Goal: Task Accomplishment & Management: Manage account settings

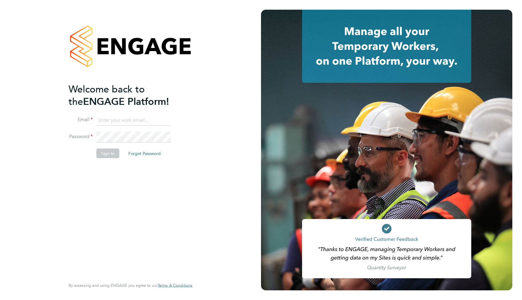
click at [132, 120] on input at bounding box center [133, 120] width 75 height 11
type input "support@engagelabs.io"
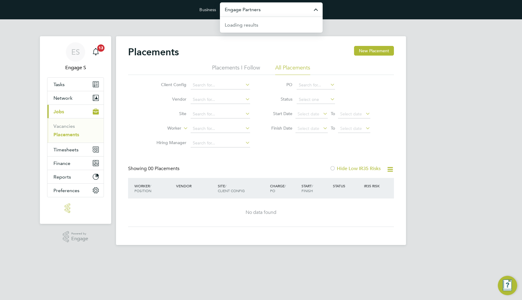
click at [253, 10] on input "Engage Partners" at bounding box center [271, 9] width 103 height 14
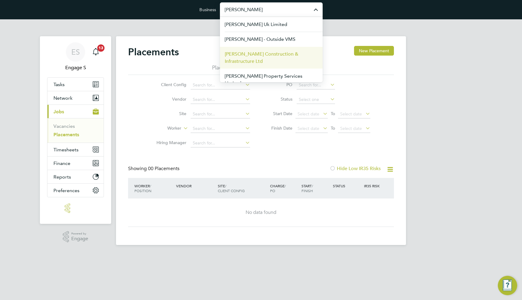
drag, startPoint x: 253, startPoint y: 10, endPoint x: 265, endPoint y: 59, distance: 50.3
click at [265, 59] on span "[PERSON_NAME] Construction & Infrastructure Ltd" at bounding box center [271, 57] width 93 height 15
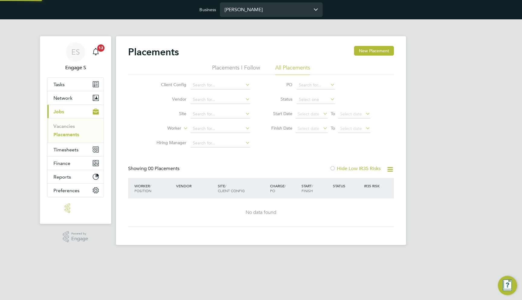
type input "[PERSON_NAME] Construction & Infrastructure Ltd"
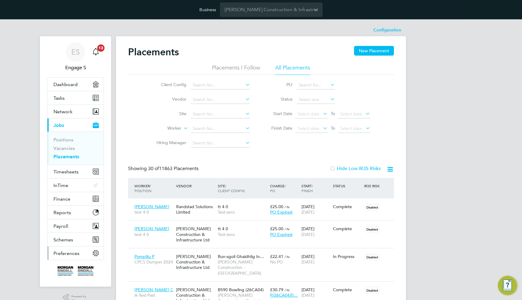
click at [83, 251] on button "Preferences" at bounding box center [75, 253] width 56 height 13
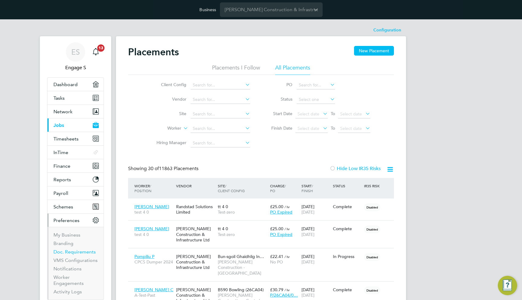
click at [81, 252] on link "Doc. Requirements" at bounding box center [75, 252] width 42 height 6
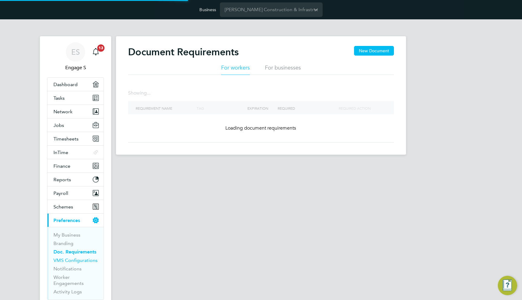
click at [81, 260] on link "VMS Configurations" at bounding box center [76, 261] width 44 height 6
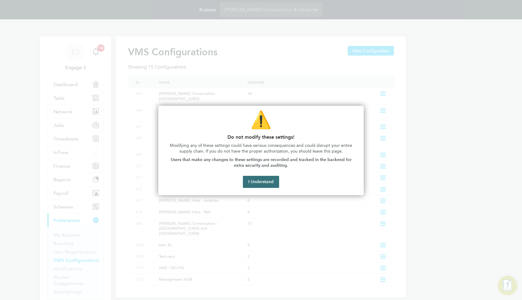
click at [253, 185] on button "I Understand" at bounding box center [261, 182] width 36 height 12
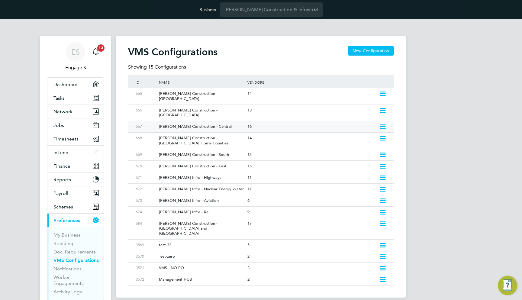
click at [263, 121] on div "16" at bounding box center [312, 126] width 132 height 11
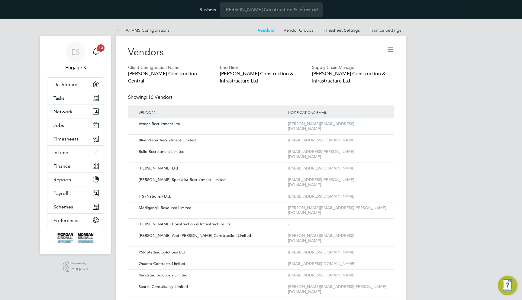
click at [387, 52] on icon at bounding box center [391, 50] width 8 height 8
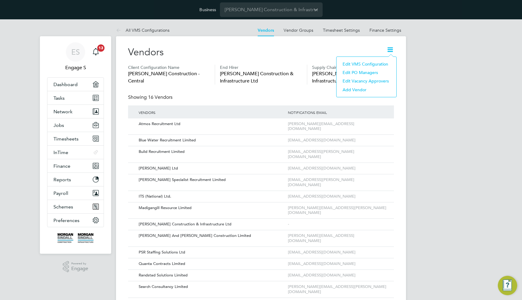
click at [379, 65] on li "Edit VMS Configuration" at bounding box center [367, 64] width 54 height 8
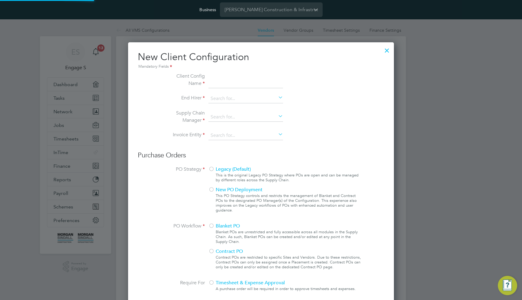
type input "Morgan Sindall Construction - Central"
type input "[PERSON_NAME] Construction & Infrastructure Ltd"
type input "Any Text"
type input "By Vendor Group"
type input "No Limits"
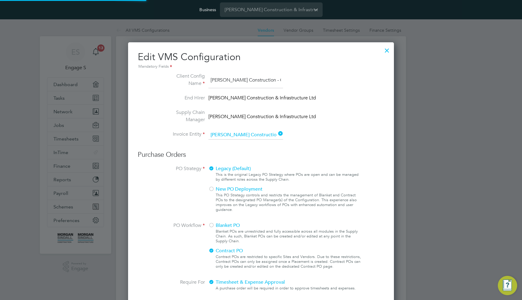
type input "Labour Desk"
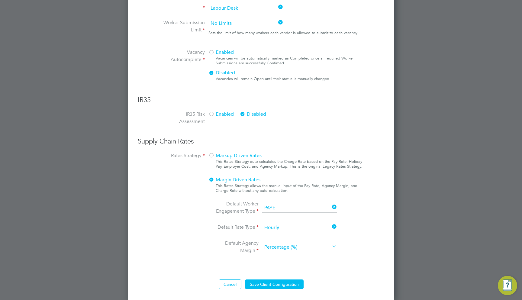
click at [239, 155] on span "Markup Driven Rates" at bounding box center [235, 156] width 53 height 6
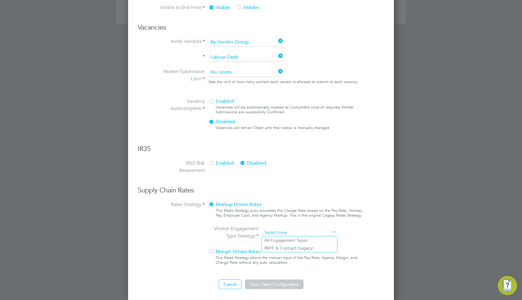
click at [279, 232] on input at bounding box center [299, 233] width 75 height 9
click at [282, 246] on li "PAYE & Contract (Legacy)" at bounding box center [299, 248] width 75 height 8
type input "PAYE & Contract (Legacy)"
